Goal: Contribute content

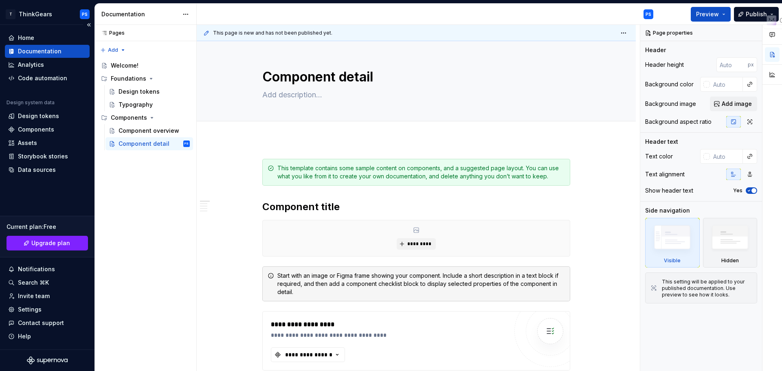
click at [56, 50] on div "Documentation" at bounding box center [40, 51] width 44 height 8
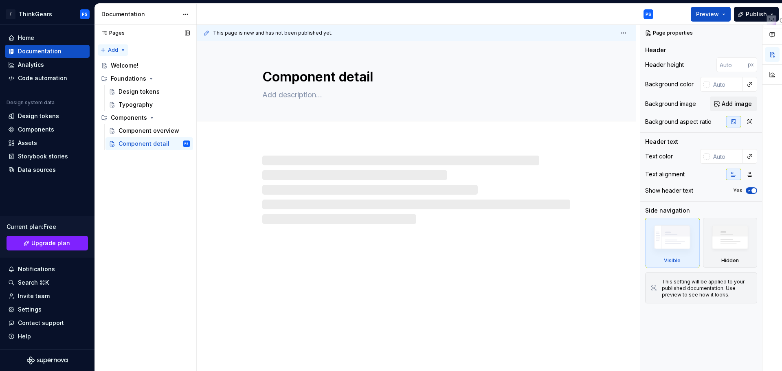
click at [111, 48] on div "Pages Pages Add Accessibility guide for tree Page tree. Navigate the tree with …" at bounding box center [145, 198] width 102 height 347
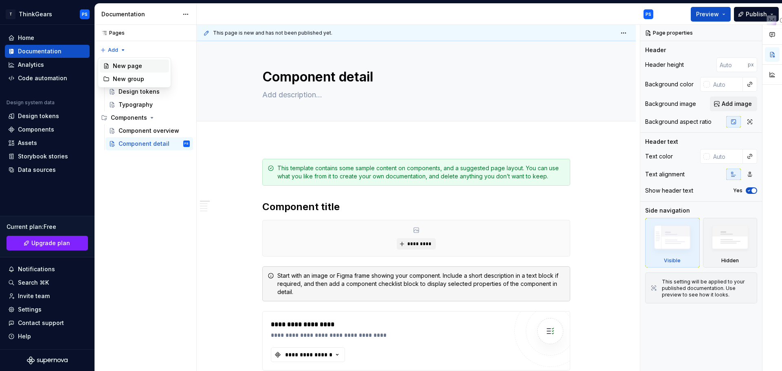
click at [135, 67] on div "New page" at bounding box center [139, 66] width 53 height 8
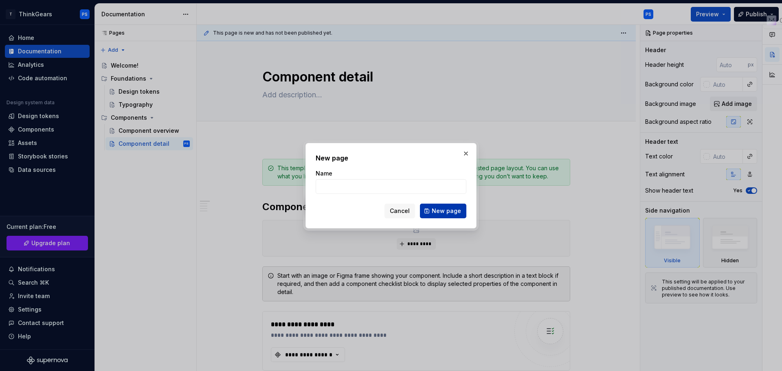
click at [447, 213] on span "New page" at bounding box center [446, 211] width 29 height 8
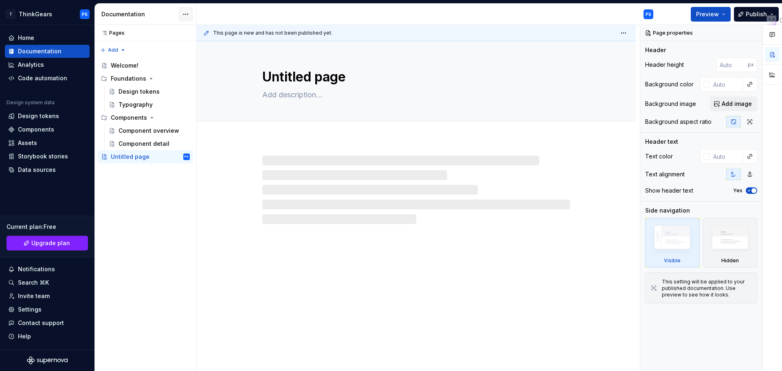
click at [184, 16] on html "T ThinkGears PS Home Documentation Analytics Code automation Design system data…" at bounding box center [391, 185] width 782 height 371
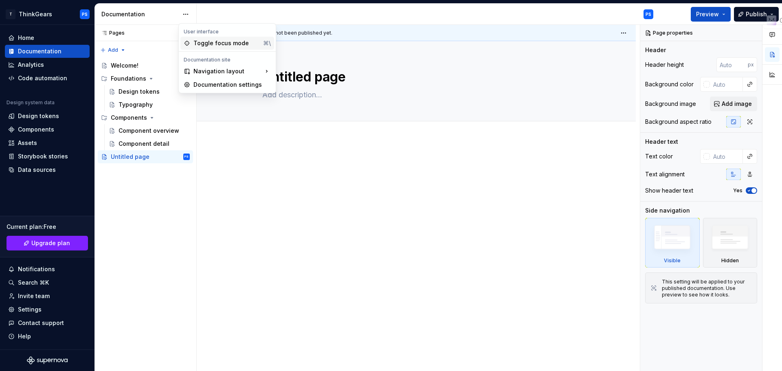
click at [224, 46] on div "Toggle focus mode" at bounding box center [226, 43] width 66 height 8
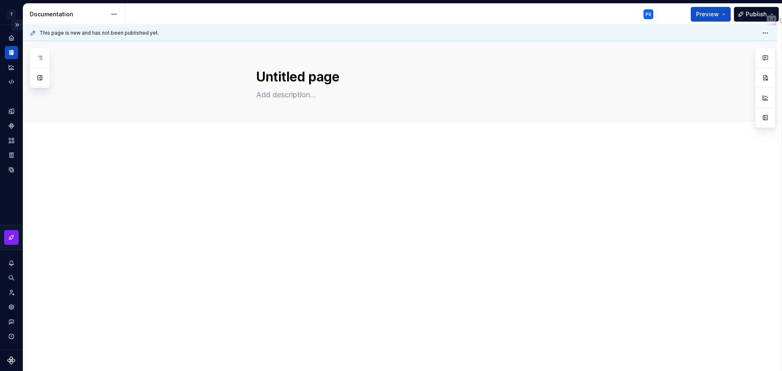
click at [16, 25] on button "Expand sidebar" at bounding box center [16, 24] width 11 height 11
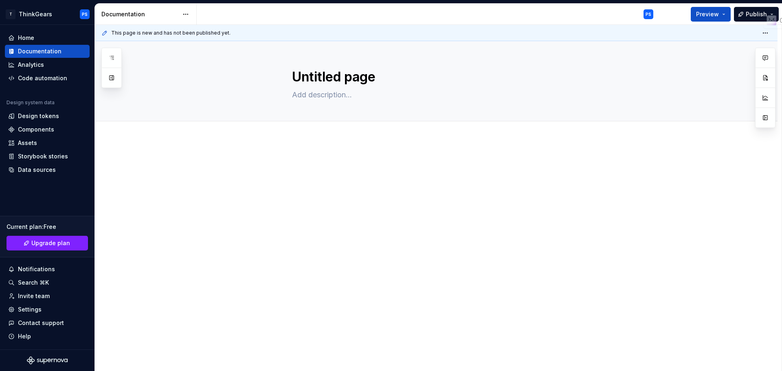
type textarea "*"
